Goal: Task Accomplishment & Management: Use online tool/utility

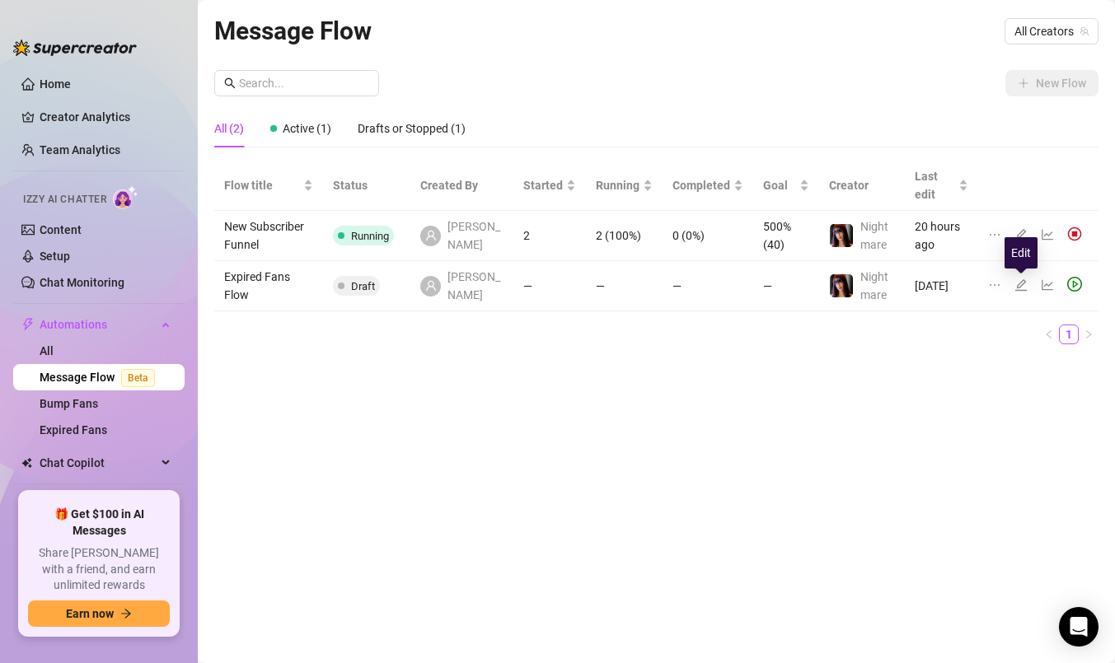
click at [1022, 283] on icon "edit" at bounding box center [1021, 285] width 12 height 12
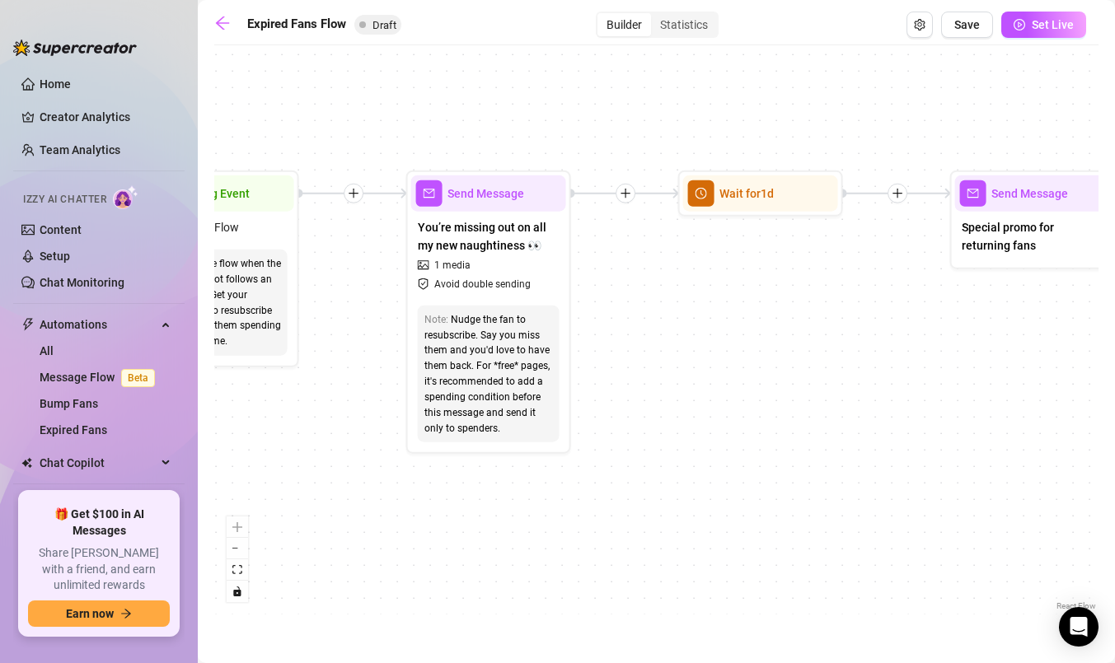
drag, startPoint x: 496, startPoint y: 339, endPoint x: 634, endPoint y: 330, distance: 137.9
click at [634, 330] on div "If True If False Send Message Send Message Wait for 2d Merge Send Message Follo…" at bounding box center [656, 334] width 884 height 561
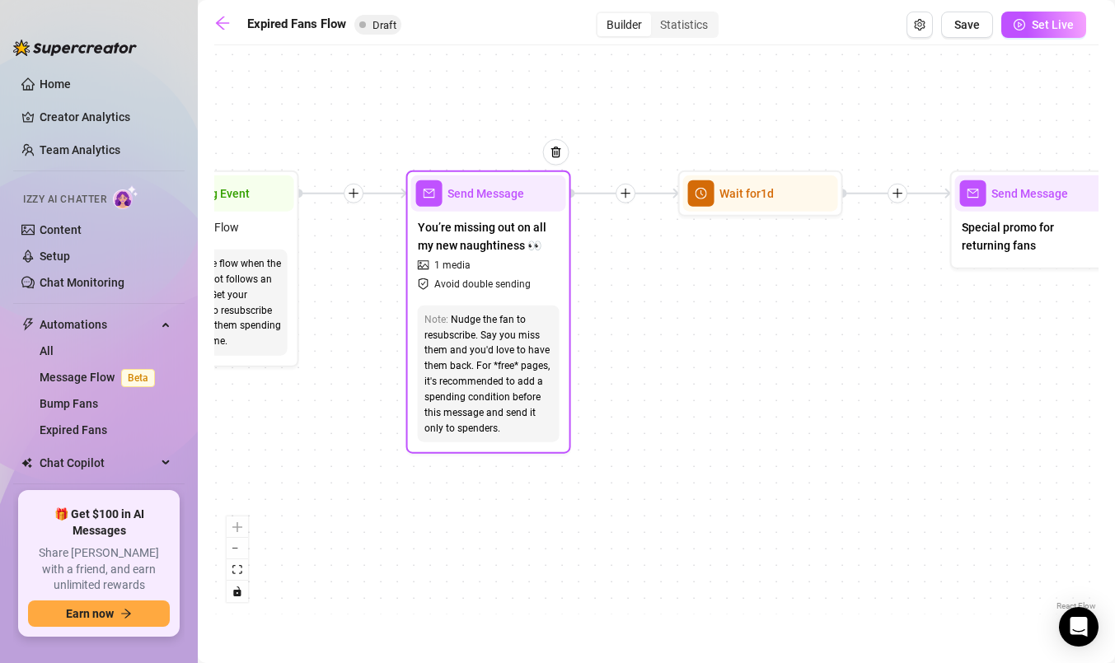
click at [509, 193] on span "Send Message" at bounding box center [485, 194] width 77 height 18
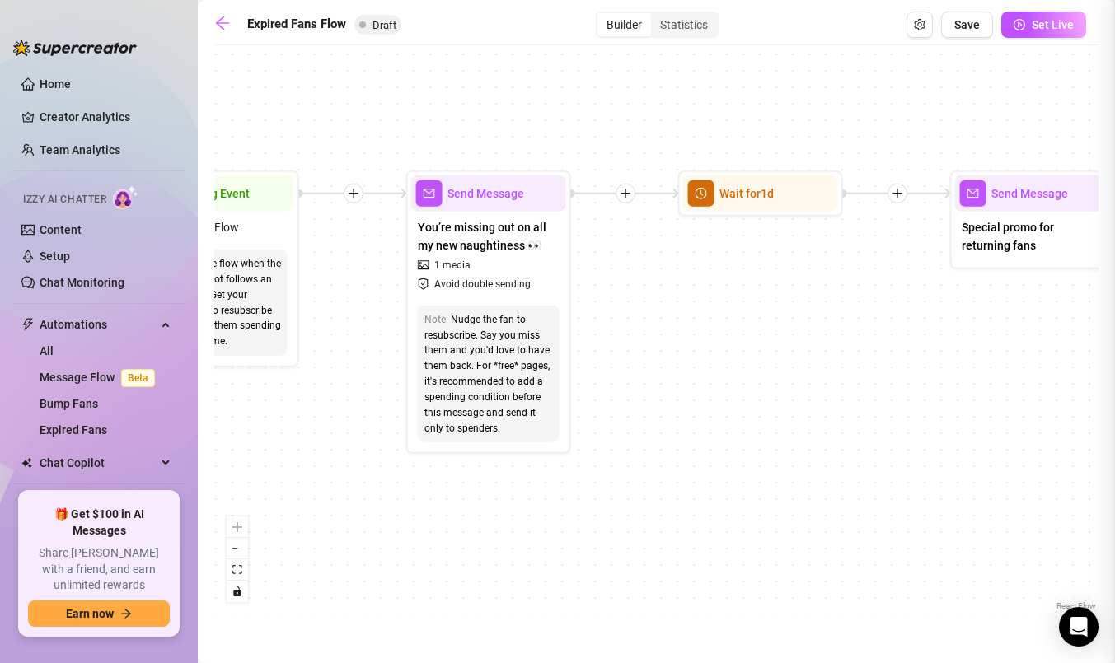
type textarea "Hey hun, I noticed your sub ran out… and I’ve been dropping so much you haven’t…"
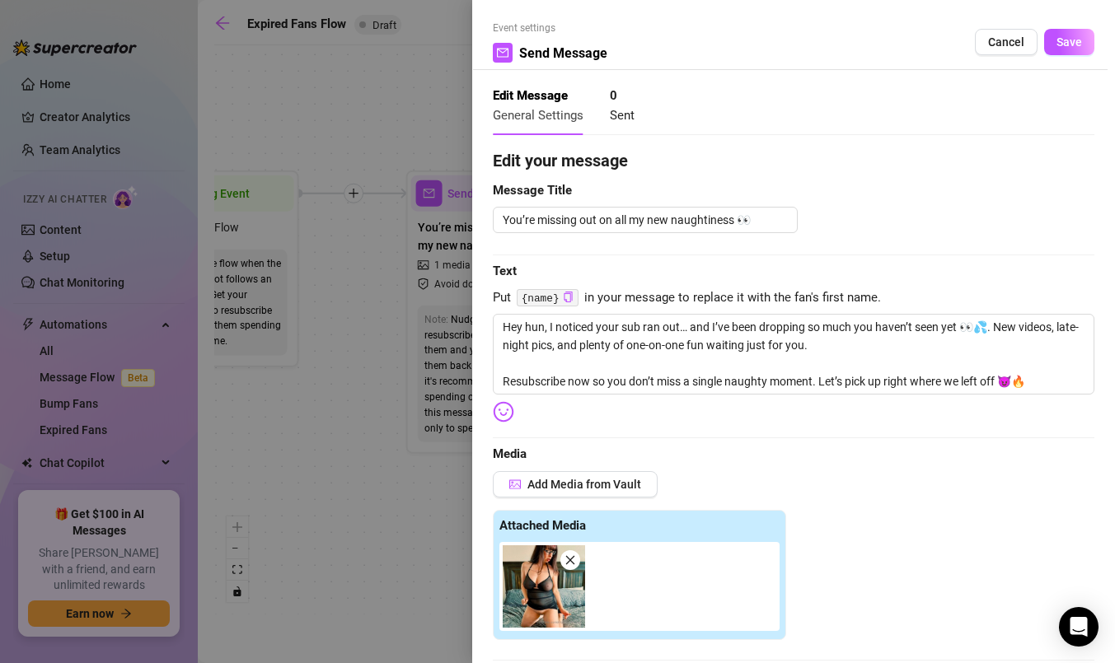
click at [400, 531] on div at bounding box center [557, 331] width 1115 height 663
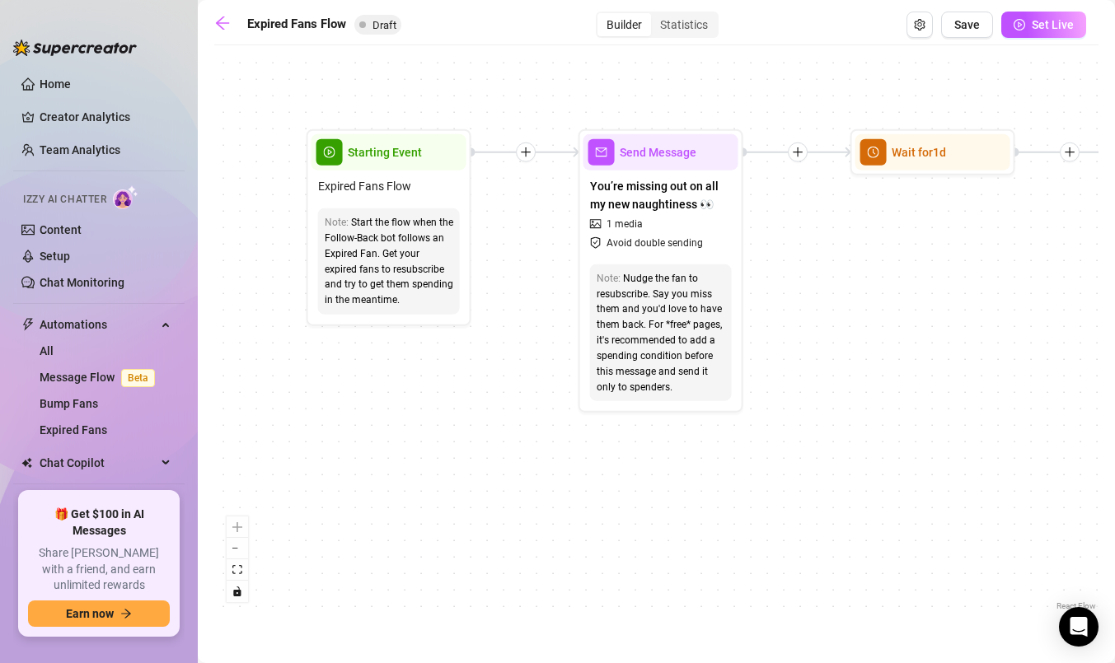
drag, startPoint x: 678, startPoint y: 374, endPoint x: 850, endPoint y: 333, distance: 177.0
click at [850, 333] on div "If True If False Send Message Send Message Wait for 2d Merge Send Message Follo…" at bounding box center [656, 334] width 884 height 561
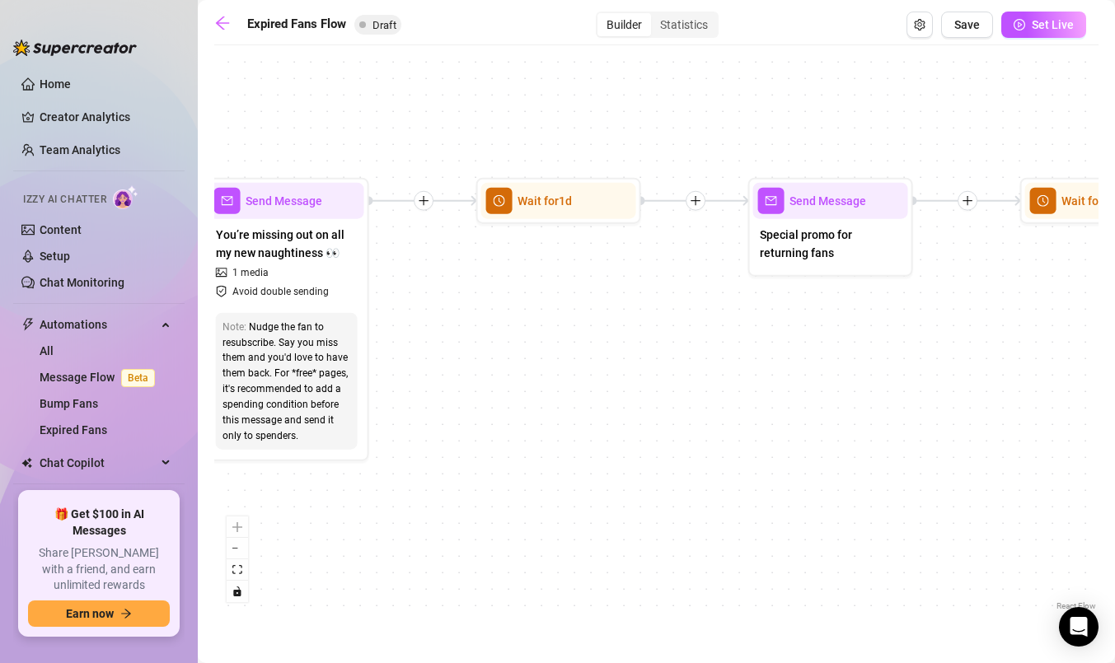
drag, startPoint x: 916, startPoint y: 352, endPoint x: 542, endPoint y: 400, distance: 377.2
click at [542, 400] on div "If True If False Send Message Send Message Wait for 2d Merge Send Message Follo…" at bounding box center [656, 334] width 884 height 561
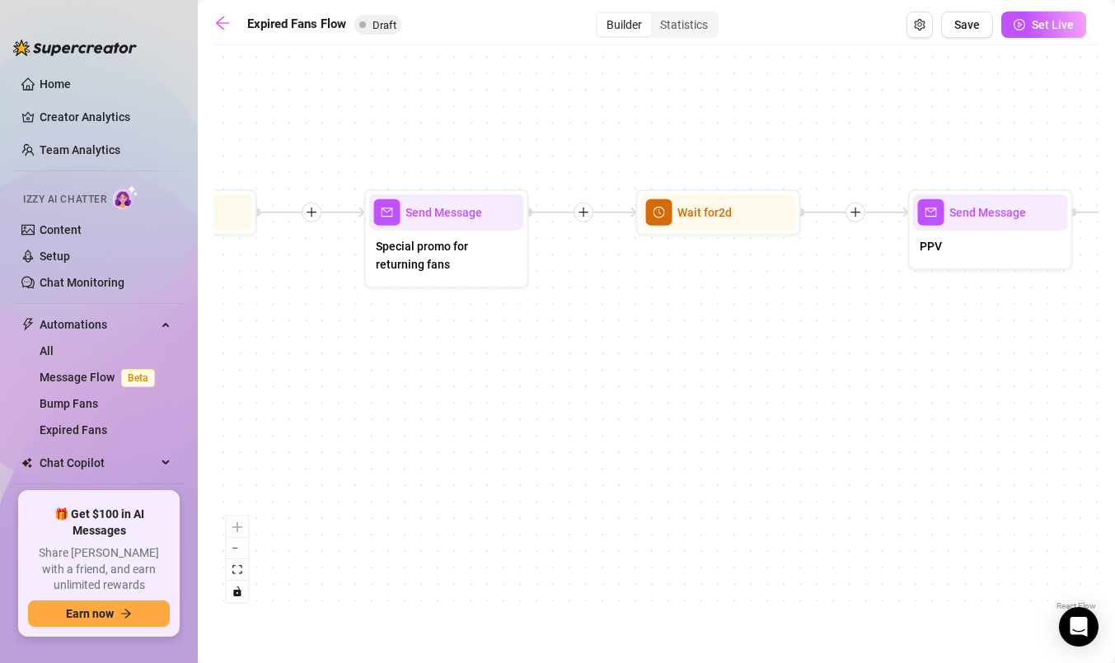
drag, startPoint x: 788, startPoint y: 367, endPoint x: 404, endPoint y: 378, distance: 384.1
click at [404, 378] on div "If True If False Send Message Send Message Wait for 2d Merge Send Message Follo…" at bounding box center [656, 334] width 884 height 561
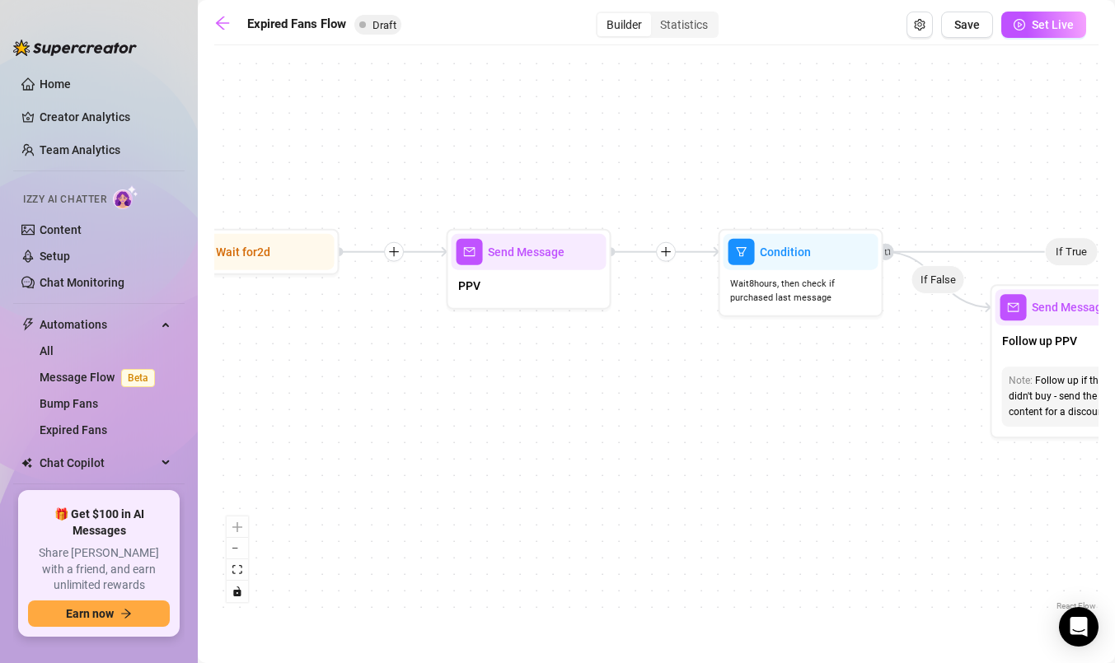
drag, startPoint x: 803, startPoint y: 329, endPoint x: 342, endPoint y: 368, distance: 463.0
click at [342, 368] on div "If True If False Send Message Send Message Wait for 2d Merge Send Message Follo…" at bounding box center [656, 334] width 884 height 561
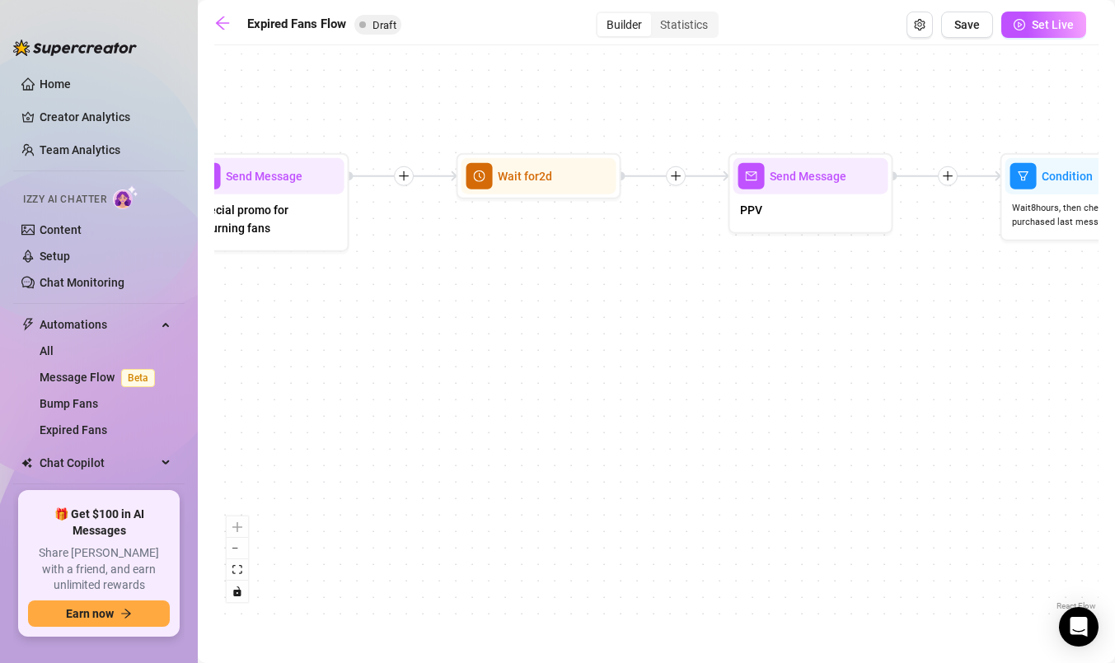
drag, startPoint x: 825, startPoint y: 442, endPoint x: 1106, endPoint y: 394, distance: 285.9
click at [1106, 394] on main "Expired Fans Flow Draft Builder Statistics Save Set Live If True If False Send …" at bounding box center [656, 331] width 917 height 663
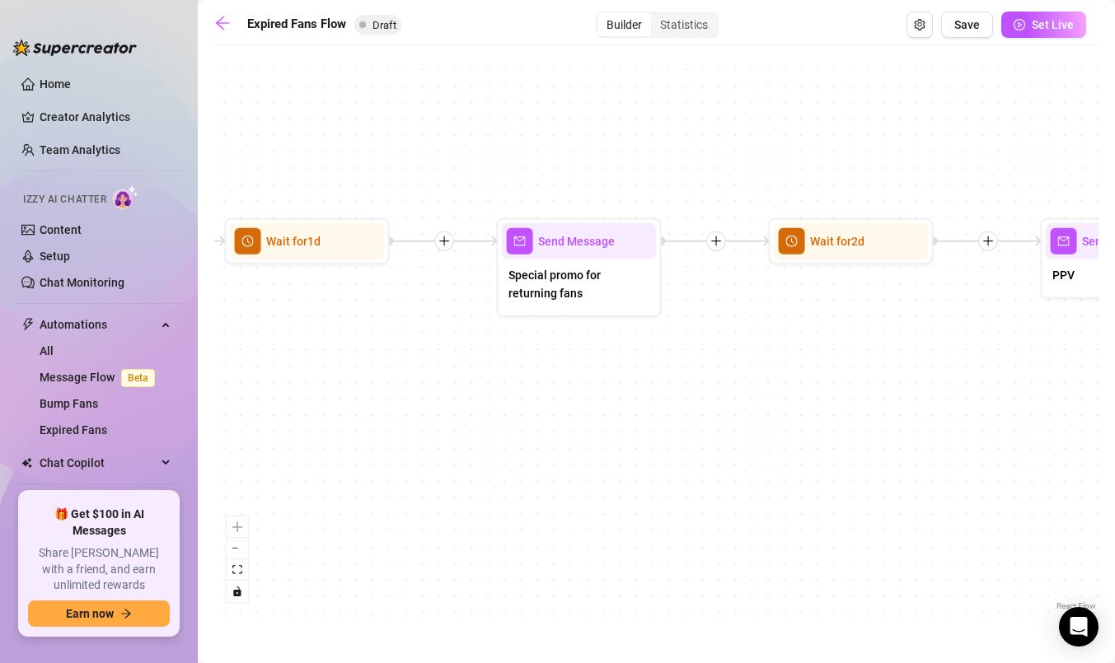
drag, startPoint x: 474, startPoint y: 386, endPoint x: 787, endPoint y: 423, distance: 315.3
click at [787, 423] on div "If True If False Send Message Send Message Wait for 2d Merge Send Message Follo…" at bounding box center [656, 334] width 884 height 561
click at [567, 247] on span "Send Message" at bounding box center [577, 241] width 77 height 18
type textarea "Special promo for returning fans"
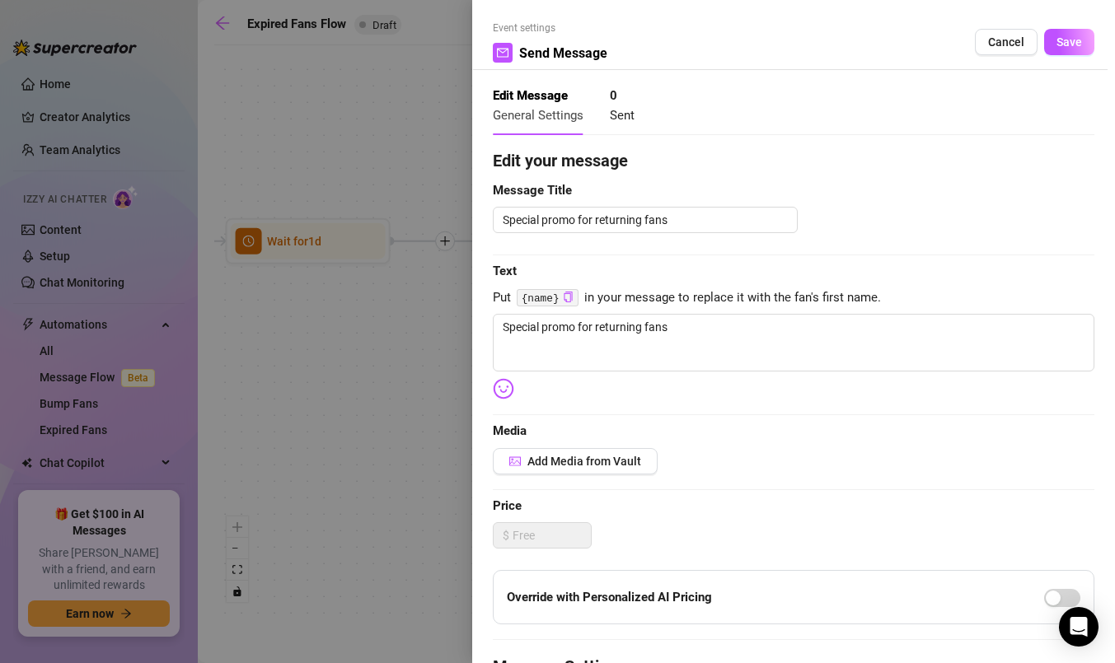
click at [362, 413] on div at bounding box center [557, 331] width 1115 height 663
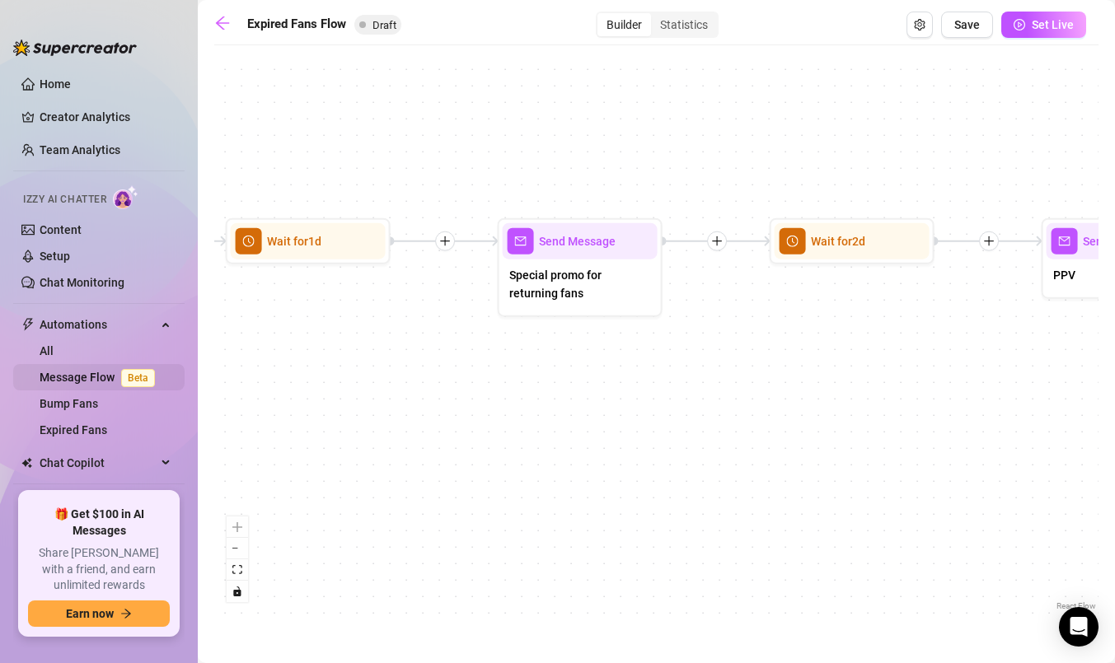
click at [91, 377] on link "Message Flow Beta" at bounding box center [101, 377] width 122 height 13
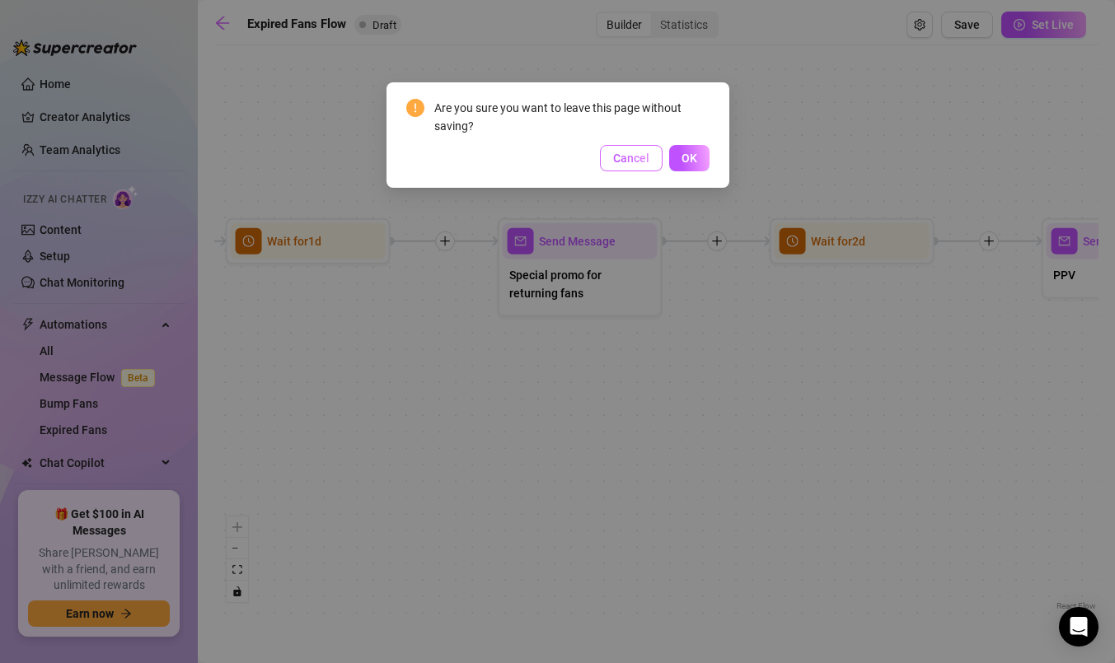
click at [624, 152] on span "Cancel" at bounding box center [631, 158] width 36 height 13
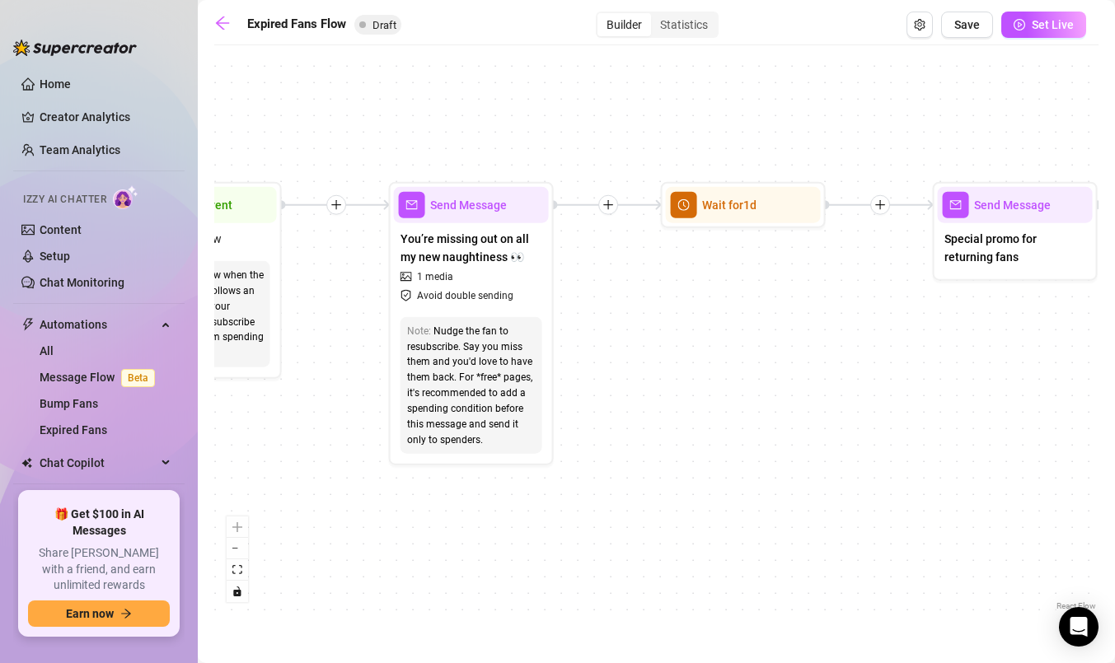
drag, startPoint x: 454, startPoint y: 372, endPoint x: 889, endPoint y: 336, distance: 436.5
click at [889, 336] on div "If True If False Send Message Send Message Wait for 2d Merge Send Message Follo…" at bounding box center [656, 334] width 884 height 561
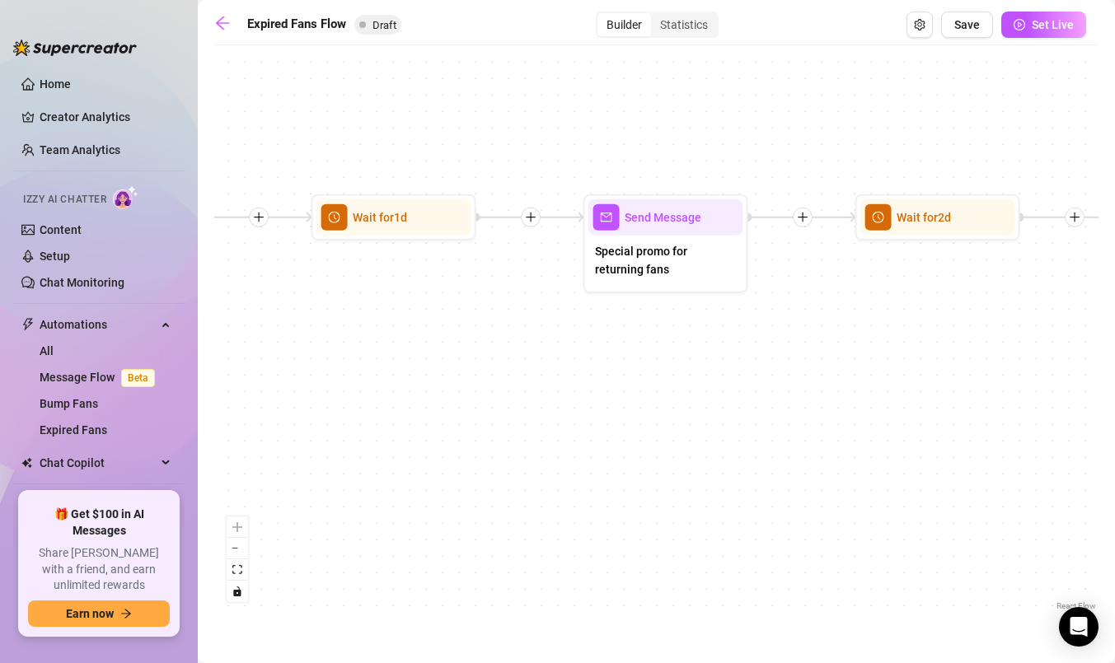
drag, startPoint x: 860, startPoint y: 408, endPoint x: 505, endPoint y: 420, distance: 355.3
click at [505, 420] on div "If True If False Send Message Send Message Wait for 2d Merge Send Message Follo…" at bounding box center [656, 334] width 884 height 561
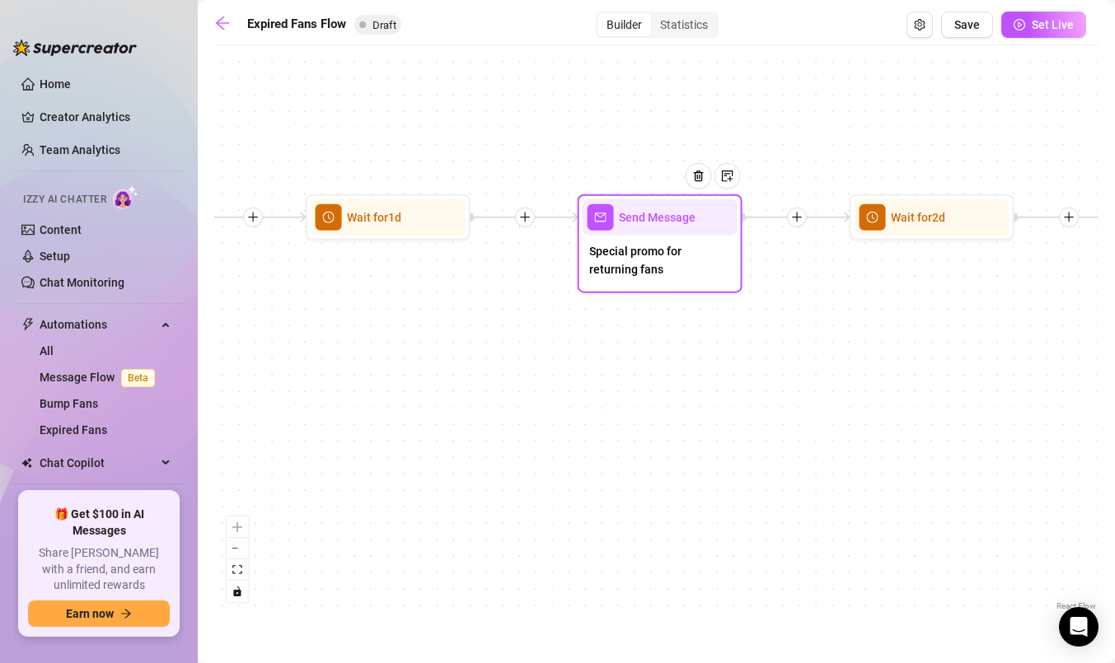
click at [663, 225] on span "Send Message" at bounding box center [657, 217] width 77 height 18
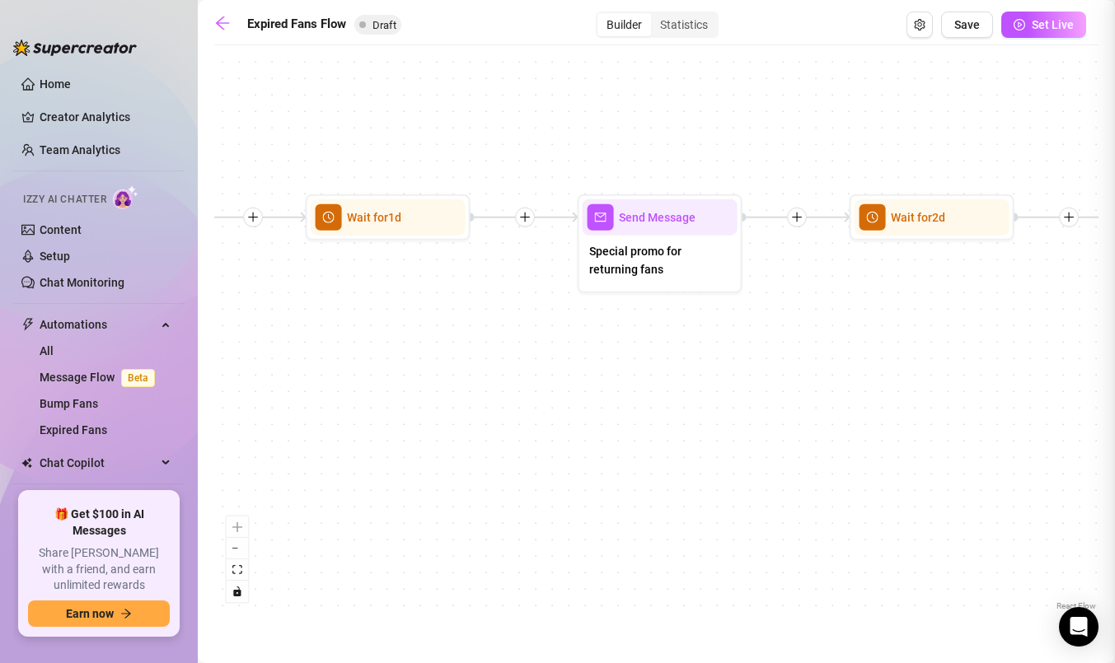
type textarea "Special promo for returning fans"
